Goal: Task Accomplishment & Management: Manage account settings

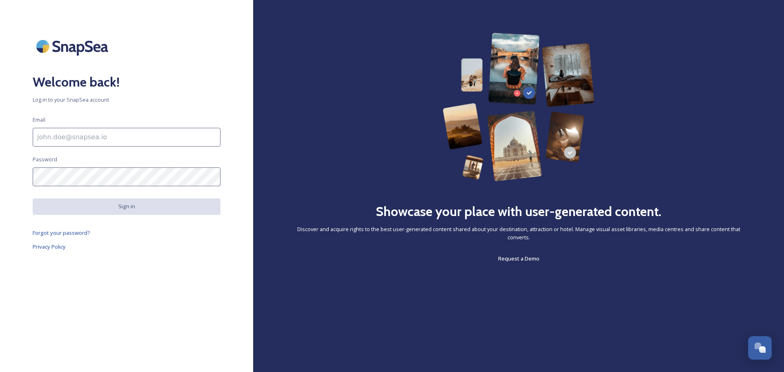
click at [102, 141] on input at bounding box center [127, 137] width 188 height 19
type input "[PERSON_NAME][EMAIL_ADDRESS][DOMAIN_NAME]"
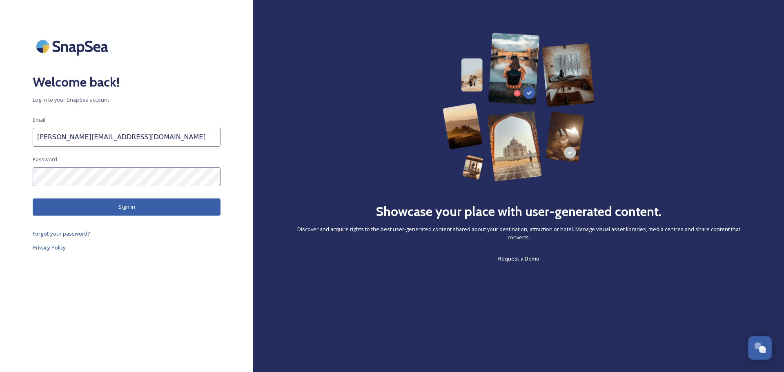
click at [98, 207] on button "Sign in" at bounding box center [127, 206] width 188 height 17
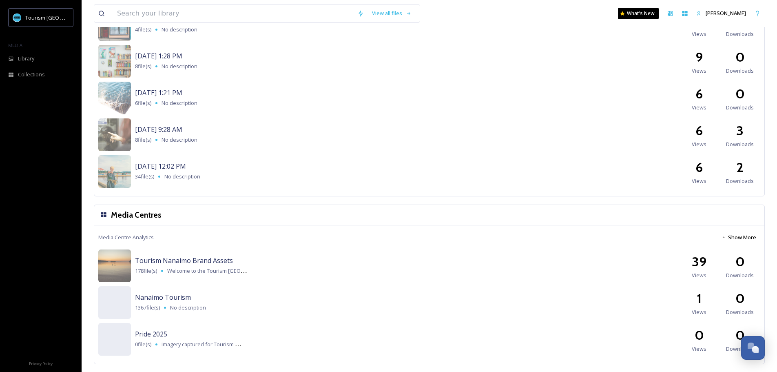
scroll to position [881, 0]
click at [145, 297] on span "Nanaimo Tourism" at bounding box center [163, 296] width 56 height 9
click at [107, 308] on div "No preview available for file of invalid ." at bounding box center [114, 347] width 33 height 122
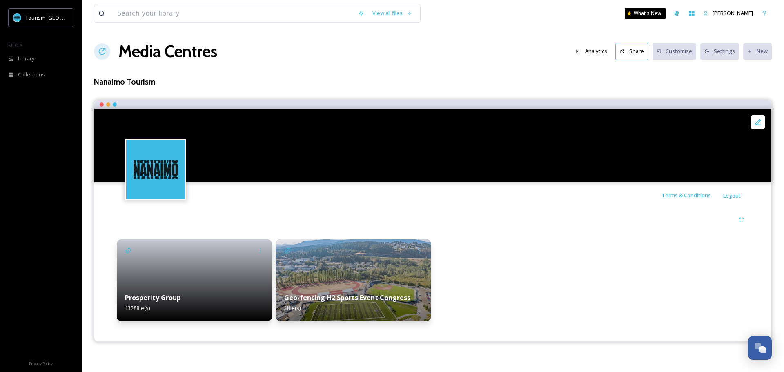
click at [191, 269] on div at bounding box center [194, 280] width 155 height 82
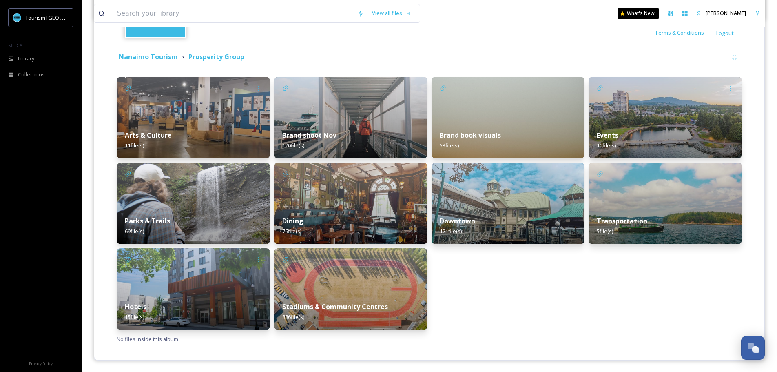
scroll to position [163, 0]
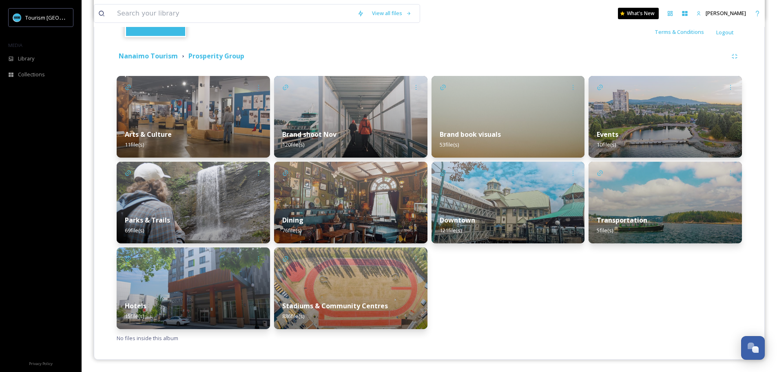
click at [363, 120] on img at bounding box center [350, 117] width 153 height 82
click at [363, 120] on div "Terms & Conditions Logout Nanaimo Tourism Prosperity Group Arts & Culture 11 fi…" at bounding box center [429, 148] width 671 height 423
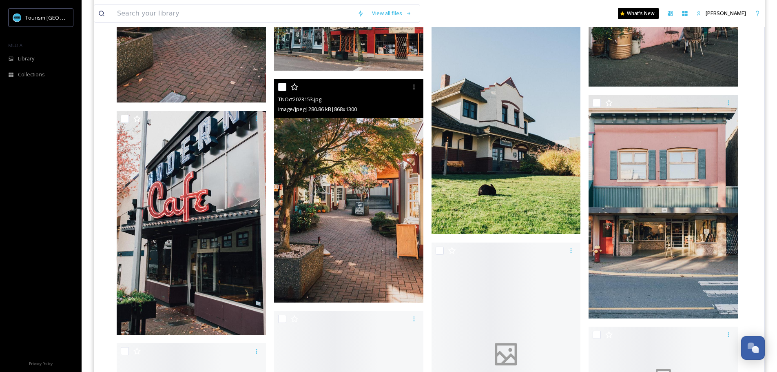
scroll to position [1837, 0]
